Goal: Communication & Community: Share content

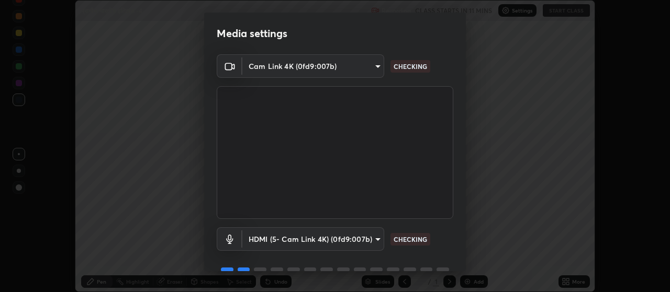
scroll to position [51, 0]
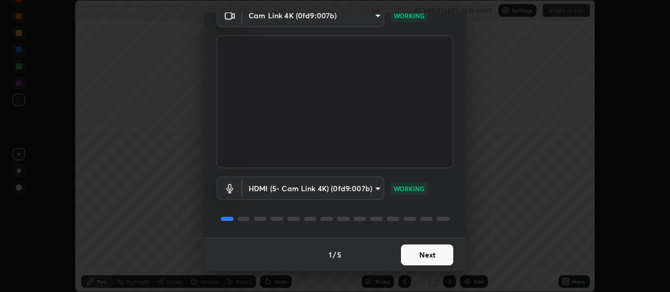
click at [438, 255] on button "Next" at bounding box center [427, 255] width 52 height 21
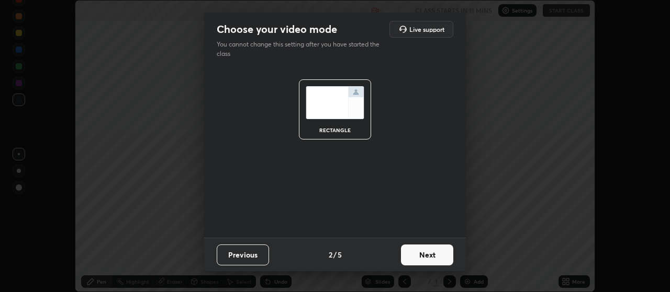
scroll to position [0, 0]
click at [442, 258] on button "Next" at bounding box center [427, 255] width 52 height 21
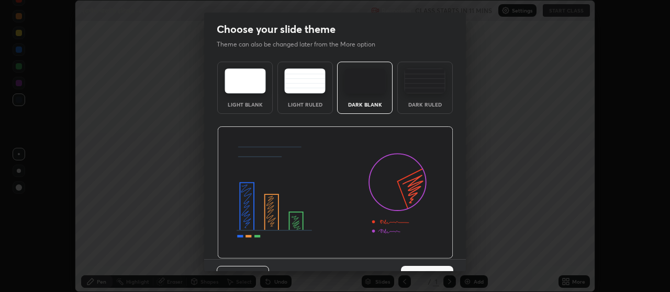
scroll to position [21, 0]
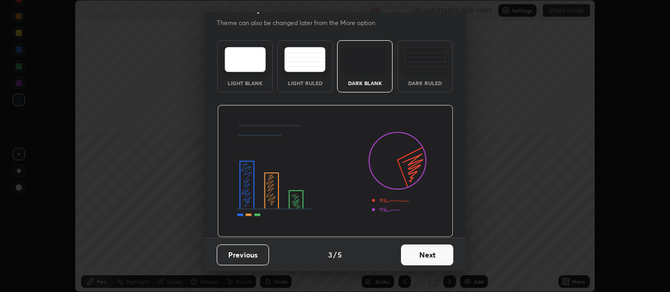
click at [434, 254] on button "Next" at bounding box center [427, 255] width 52 height 21
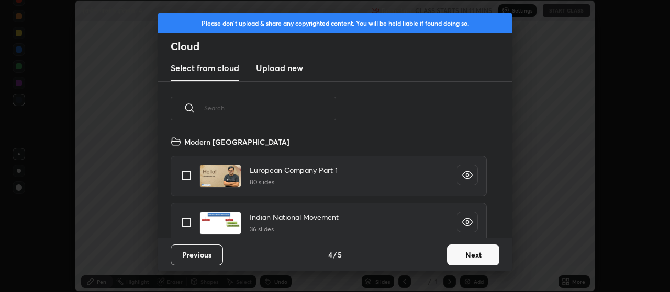
scroll to position [103, 336]
click at [461, 254] on button "Next" at bounding box center [473, 255] width 52 height 21
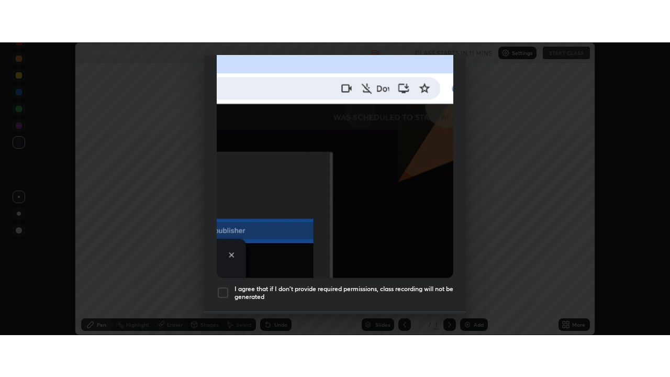
scroll to position [264, 0]
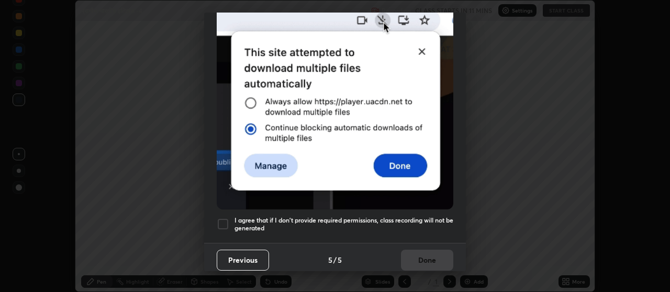
click at [222, 219] on div at bounding box center [223, 224] width 13 height 13
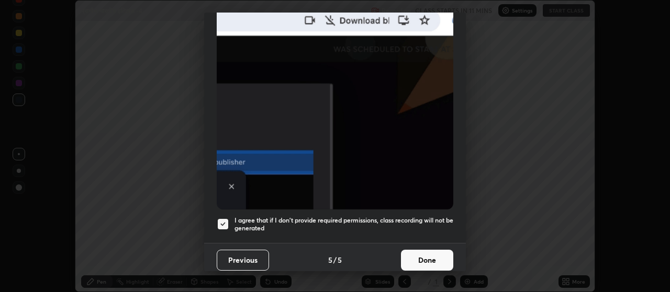
click at [427, 255] on button "Done" at bounding box center [427, 260] width 52 height 21
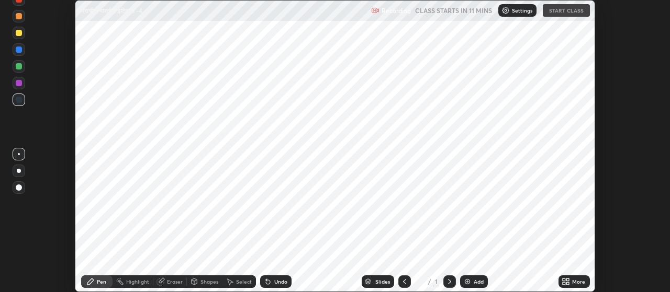
click at [474, 282] on div "Add" at bounding box center [478, 281] width 10 height 5
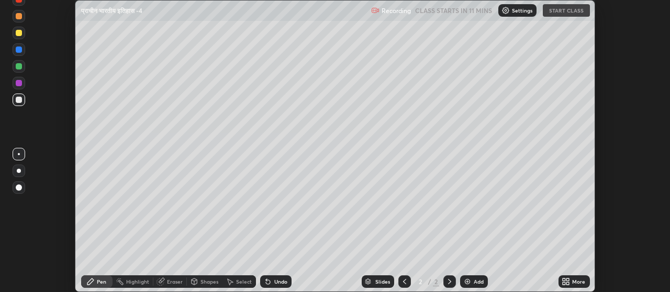
click at [567, 284] on icon at bounding box center [568, 284] width 3 height 3
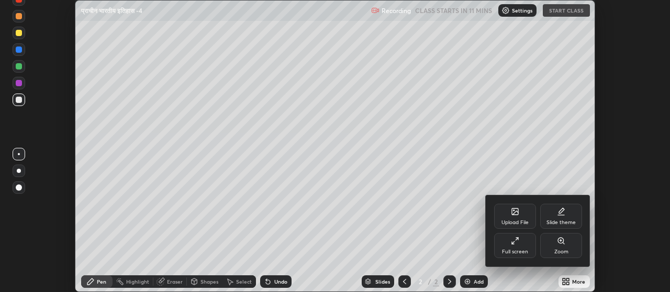
click at [515, 248] on div "Full screen" at bounding box center [515, 245] width 42 height 25
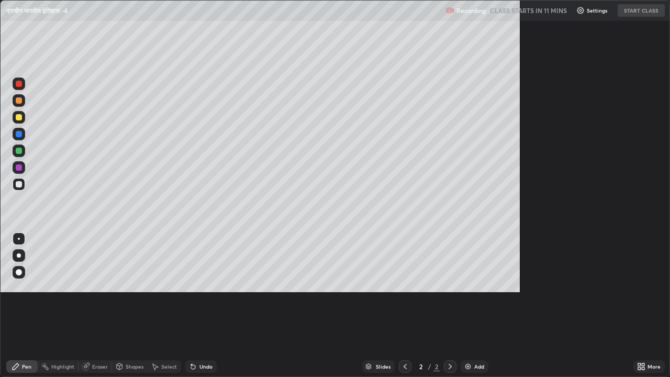
scroll to position [377, 670]
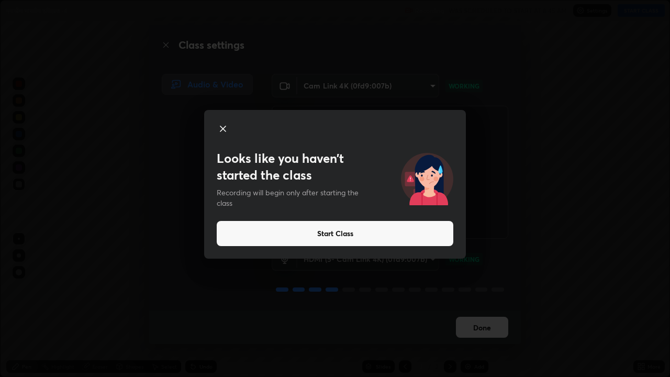
click at [285, 232] on button "Start Class" at bounding box center [335, 233] width 236 height 25
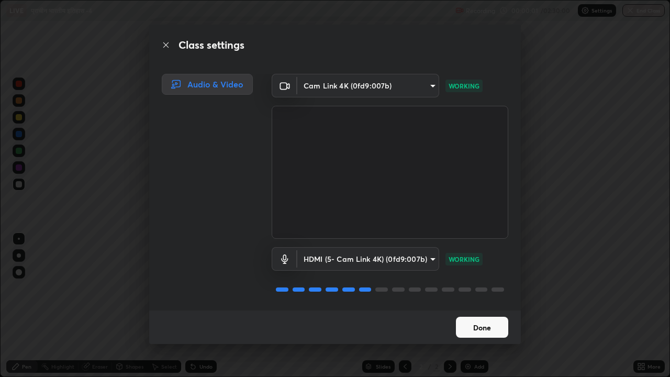
click at [482, 292] on button "Done" at bounding box center [482, 327] width 52 height 21
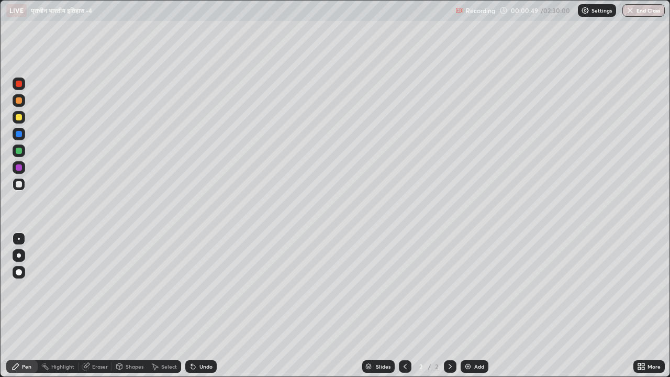
click at [20, 119] on div at bounding box center [19, 117] width 6 height 6
click at [98, 292] on div "Eraser" at bounding box center [100, 366] width 16 height 5
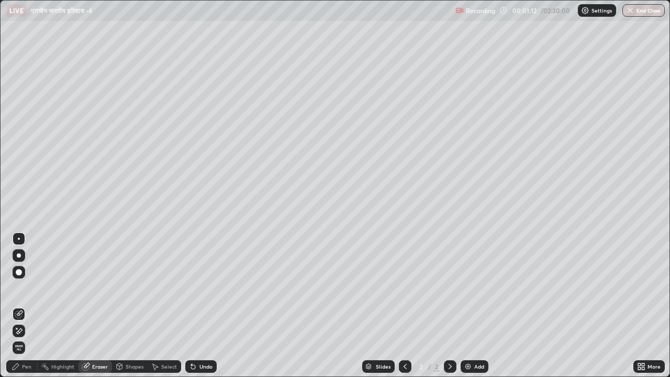
click at [30, 292] on div "Pen" at bounding box center [26, 366] width 9 height 5
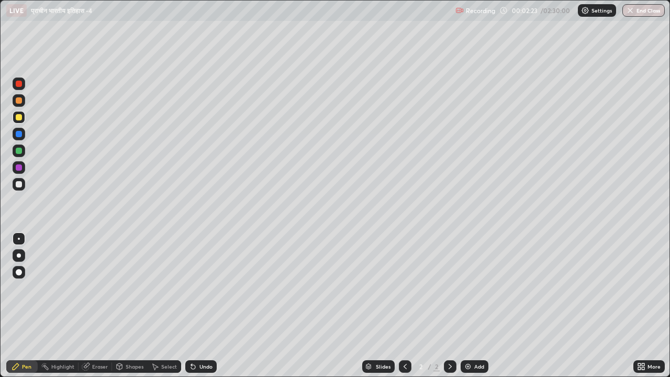
click at [167, 292] on div "Select" at bounding box center [169, 366] width 16 height 5
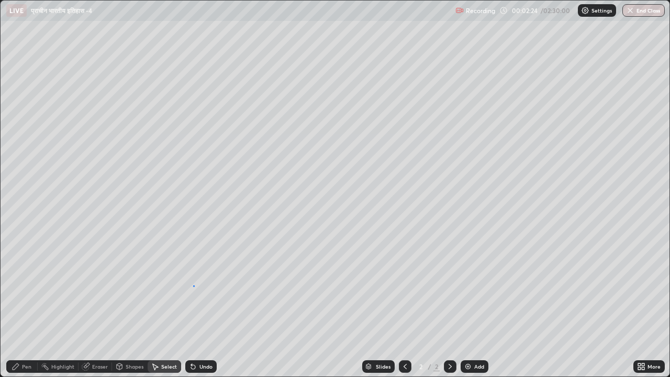
click at [194, 285] on div "0 ° Undo Copy Duplicate Duplicate to new slide Delete" at bounding box center [335, 189] width 669 height 376
click at [135, 292] on div "Shapes" at bounding box center [135, 366] width 18 height 5
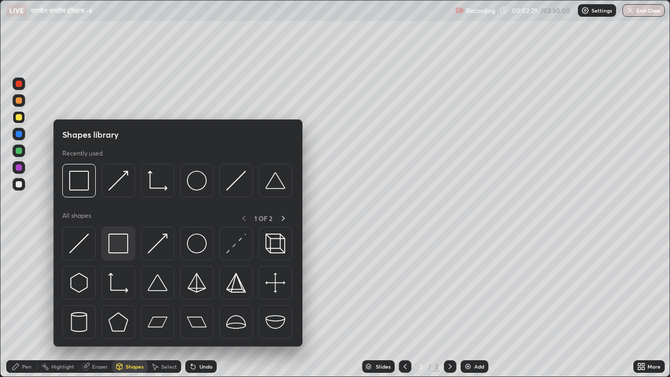
click at [118, 245] on img at bounding box center [118, 243] width 20 height 20
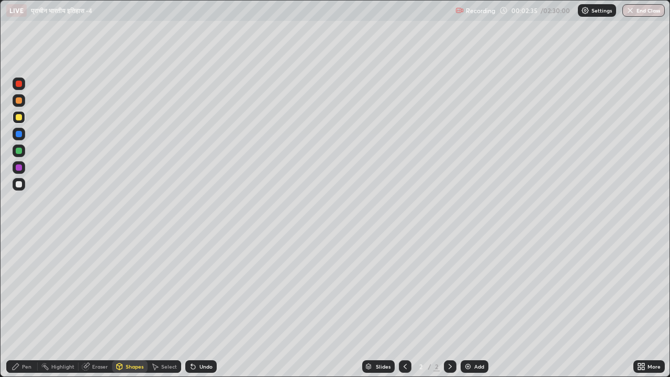
click at [24, 185] on div at bounding box center [19, 184] width 13 height 13
click at [27, 292] on div "Pen" at bounding box center [26, 366] width 9 height 5
click at [21, 118] on div at bounding box center [19, 117] width 6 height 6
click at [18, 185] on div at bounding box center [19, 184] width 6 height 6
click at [132, 292] on div "Shapes" at bounding box center [135, 366] width 18 height 5
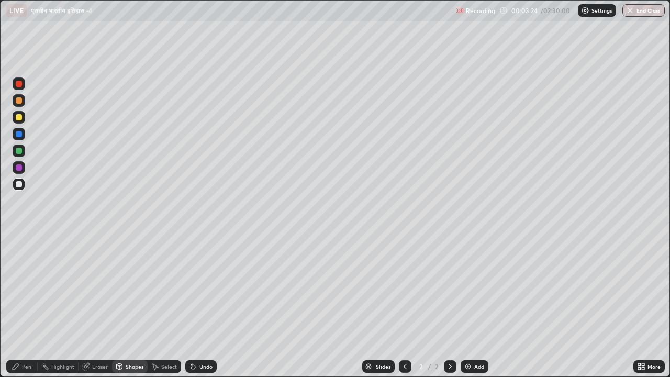
click at [28, 292] on div "Pen" at bounding box center [26, 366] width 9 height 5
click at [19, 118] on div at bounding box center [19, 117] width 6 height 6
click at [479, 292] on div "Add" at bounding box center [479, 366] width 10 height 5
click at [21, 185] on div at bounding box center [19, 184] width 6 height 6
